Goal: Transaction & Acquisition: Purchase product/service

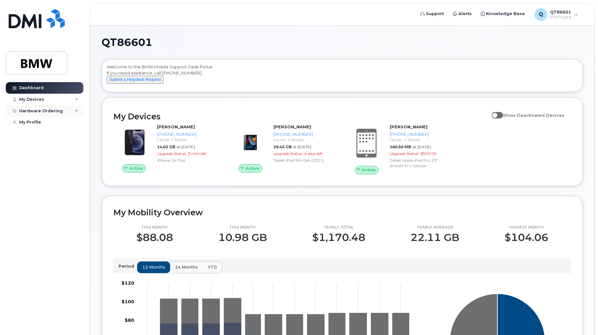
click at [53, 113] on div "Hardware Ordering" at bounding box center [45, 111] width 78 height 12
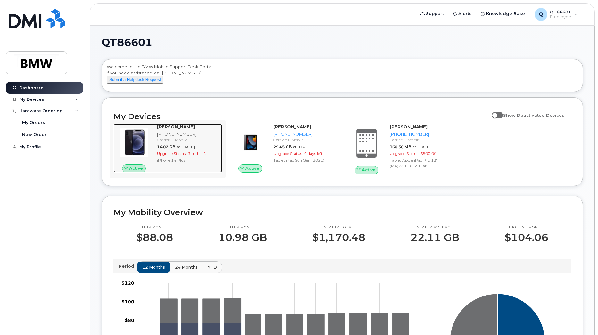
click at [162, 149] on span "14.02 GB" at bounding box center [166, 146] width 18 height 5
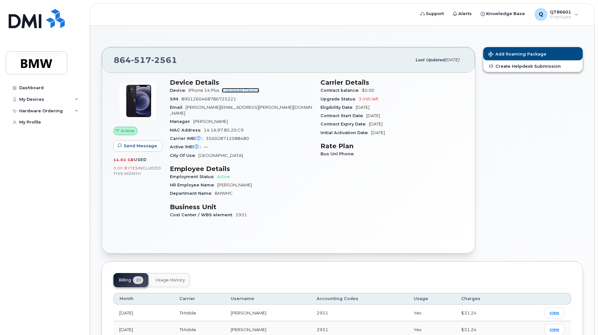
click at [248, 90] on link "+ Upgrade Device" at bounding box center [240, 90] width 37 height 5
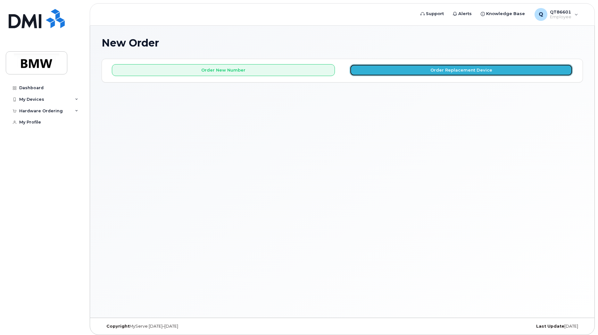
click at [382, 73] on button "Order Replacement Device" at bounding box center [461, 70] width 223 height 12
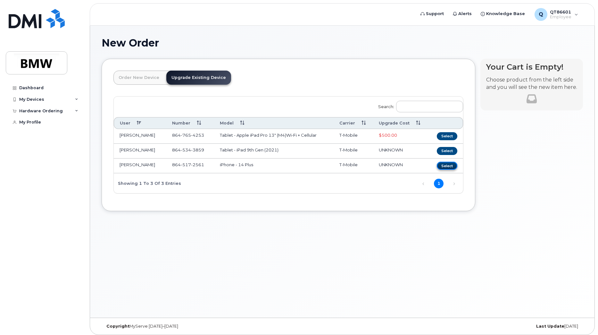
click at [449, 166] on button "Select" at bounding box center [447, 165] width 21 height 8
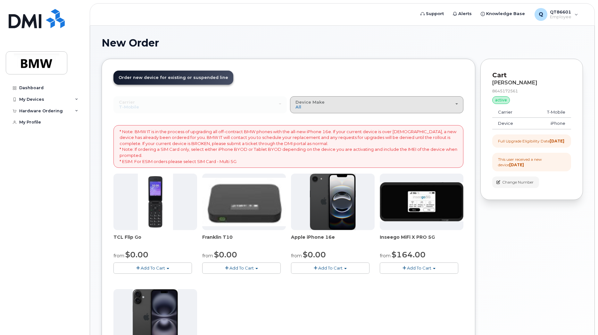
click at [319, 106] on div "Device Make All Cell Phone iPhone Modem" at bounding box center [376, 105] width 162 height 10
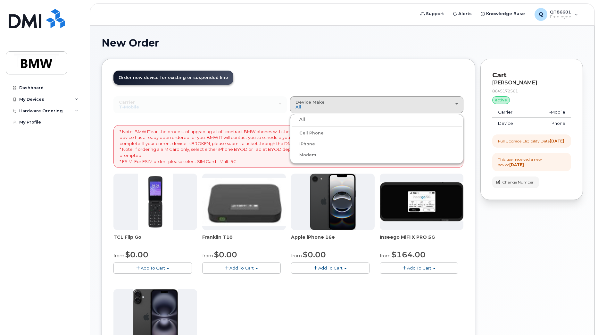
click at [310, 145] on label "iPhone" at bounding box center [303, 144] width 23 height 8
click at [0, 0] on input "iPhone" at bounding box center [0, 0] width 0 height 0
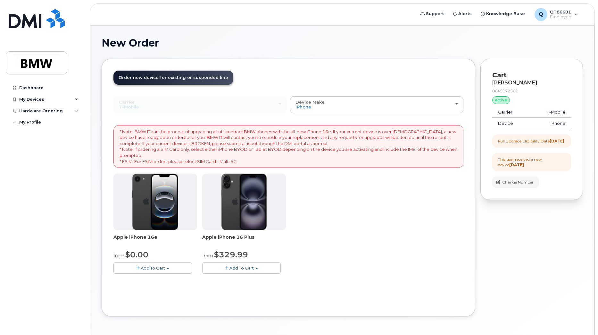
click at [253, 105] on div "Carrier Bell T-Mobile Bell T-Mobile" at bounding box center [199, 104] width 173 height 17
